Goal: Obtain resource: Obtain resource

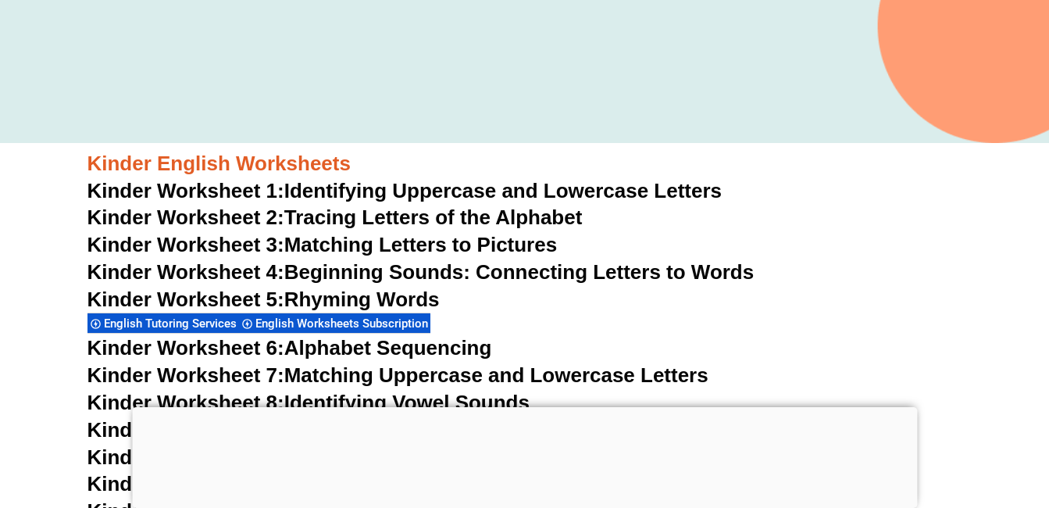
click at [211, 190] on span "Kinder Worksheet 1:" at bounding box center [185, 190] width 197 height 23
click at [410, 217] on link "Kinder Worksheet 2: Tracing Letters of the Alphabet" at bounding box center [334, 216] width 495 height 23
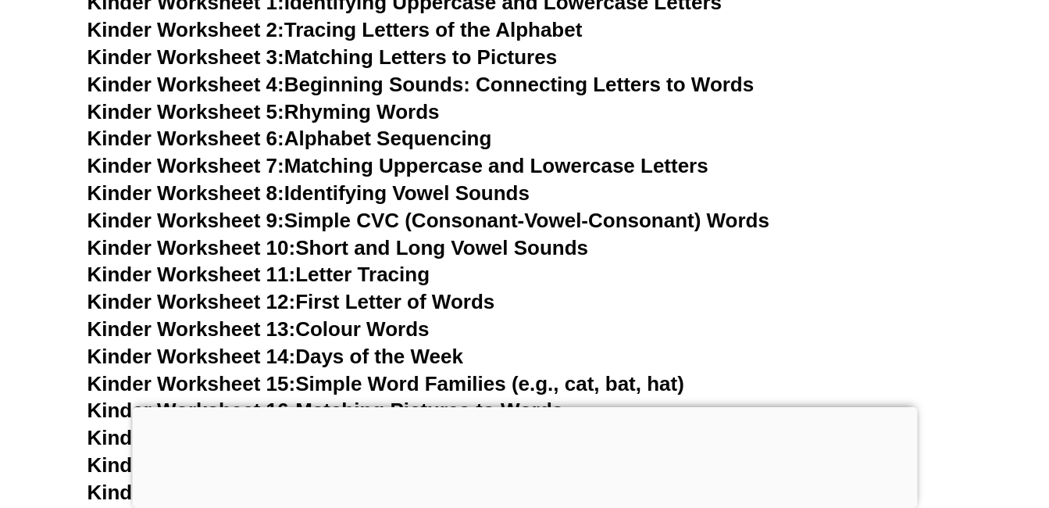
scroll to position [1331, 0]
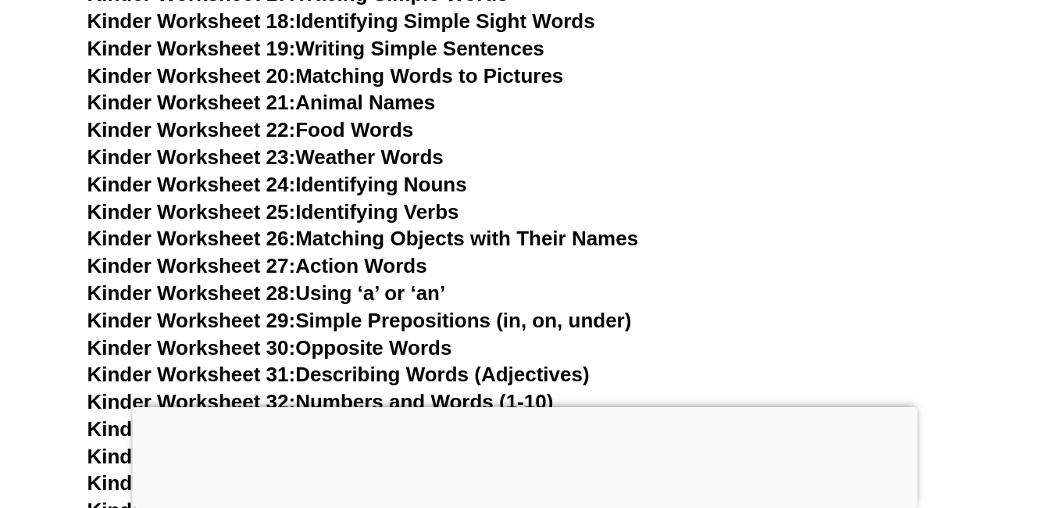
click at [356, 158] on link "Kinder Worksheet 23: Weather Words" at bounding box center [265, 156] width 356 height 23
